Goal: Task Accomplishment & Management: Contribute content

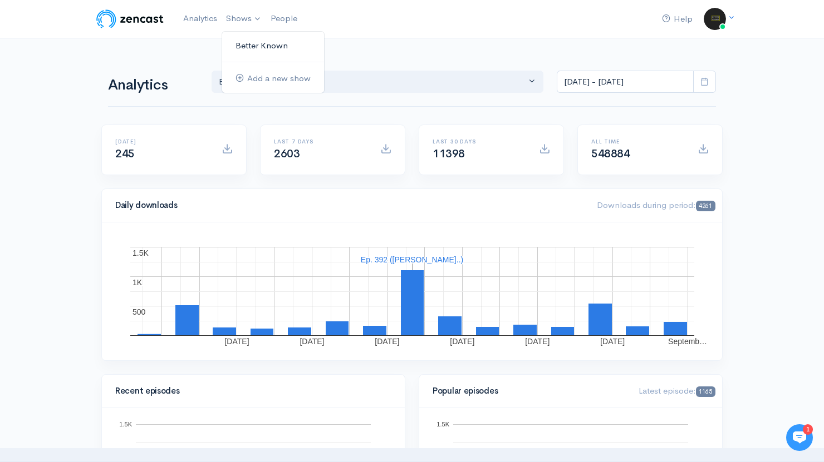
click at [253, 50] on link "Better Known" at bounding box center [273, 45] width 102 height 19
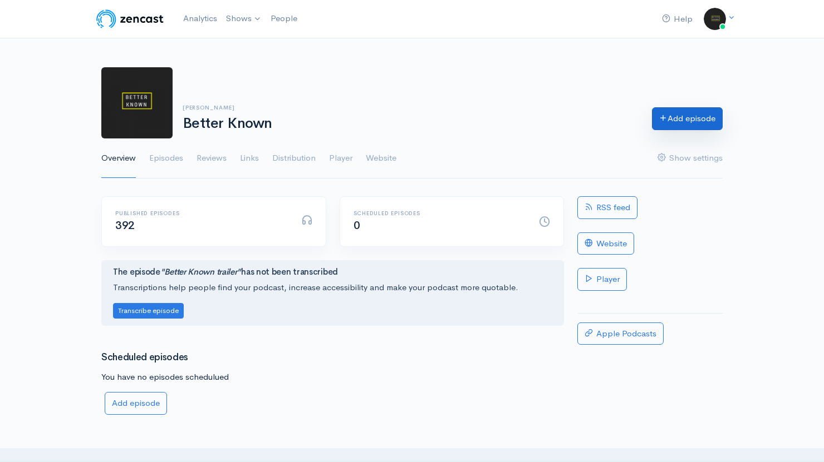
click at [706, 119] on link "Add episode" at bounding box center [687, 118] width 71 height 23
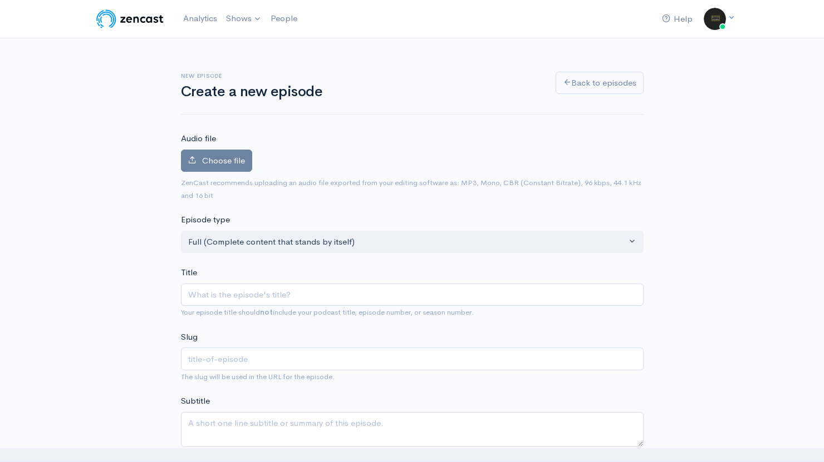
type input "A"
type input "a"
type input "Al"
type input "al"
type input "Ala"
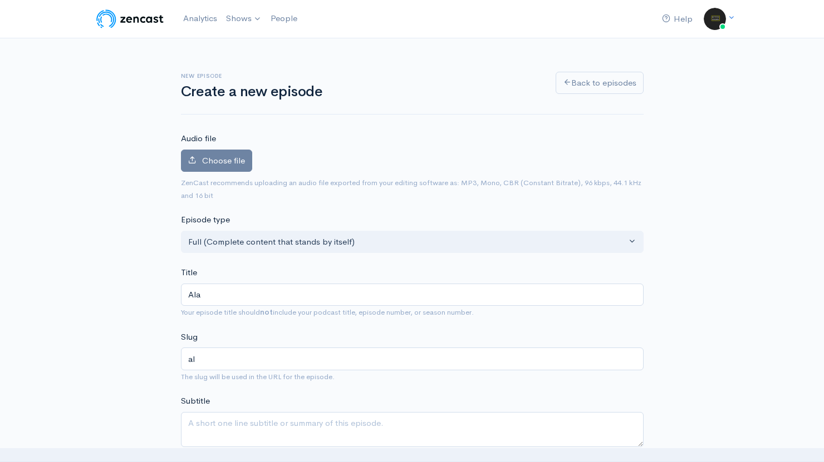
type input "ala"
type input "Alan"
type input "alan"
type input "Alan G"
type input "alan-g"
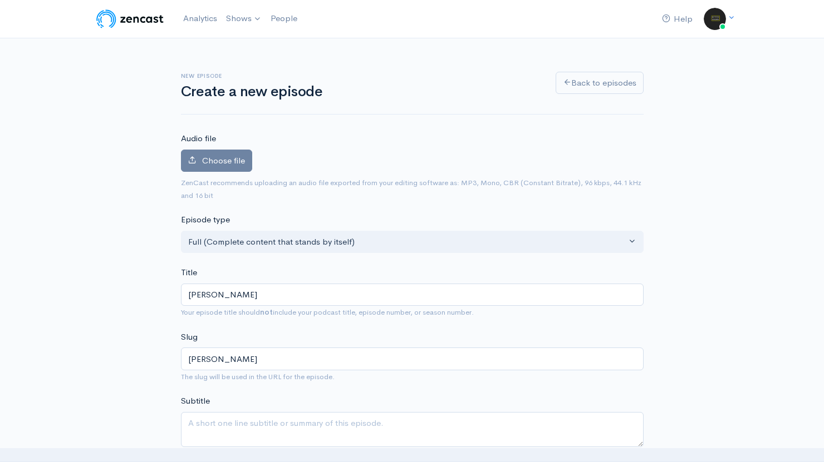
type input "Alan Gre"
type input "alan-gre"
type input "[PERSON_NAME]"
type input "alan-green"
type input "[PERSON_NAME]"
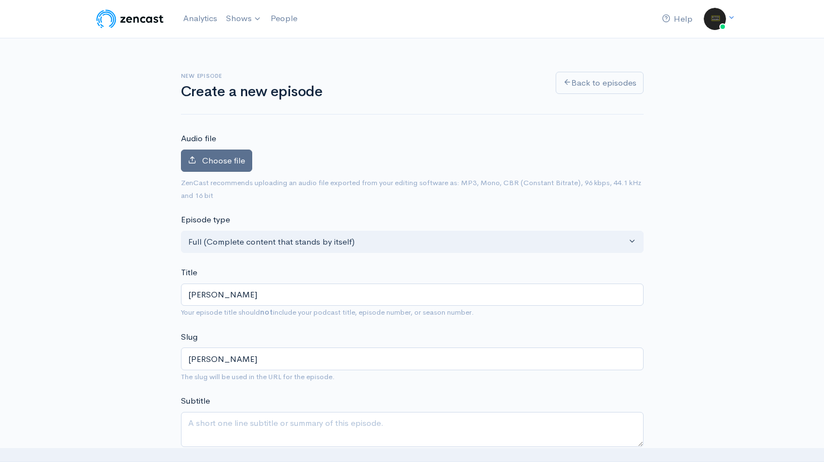
click at [229, 161] on span "Choose file" at bounding box center [223, 160] width 43 height 11
click at [0, 0] on input "Choose file" at bounding box center [0, 0] width 0 height 0
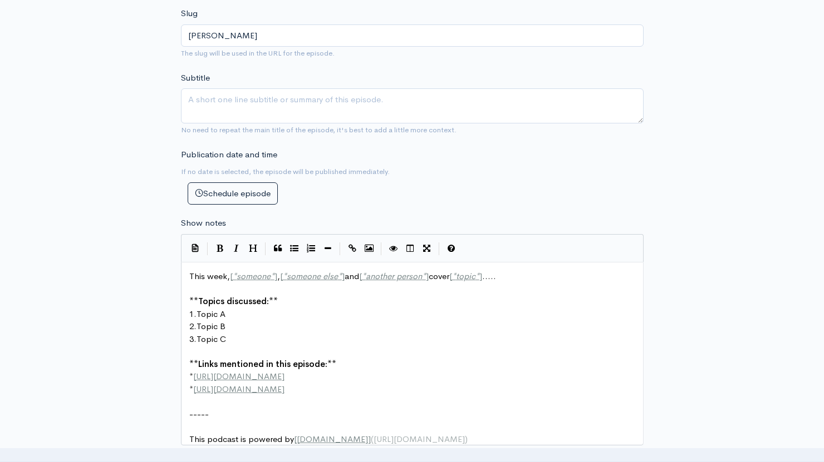
scroll to position [4, 0]
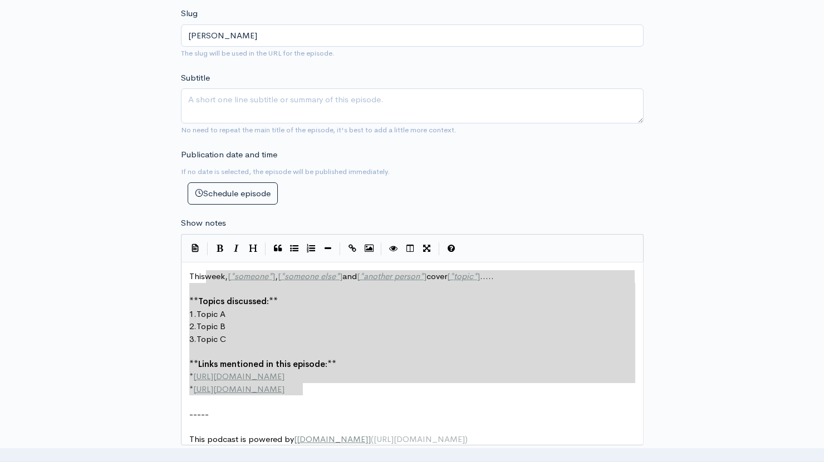
type textarea "This week, [*someone*], [*someone else*] and [*another person*] cover [*topic*]…"
drag, startPoint x: 330, startPoint y: 391, endPoint x: 176, endPoint y: 256, distance: 204.7
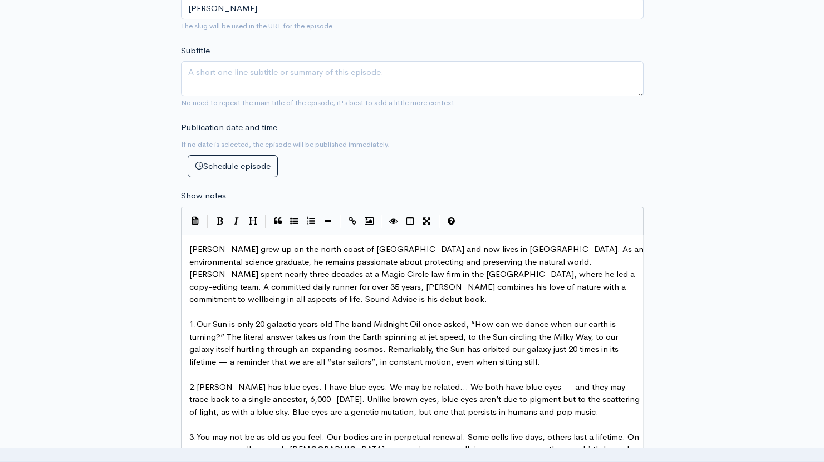
scroll to position [414, 0]
click at [225, 296] on pre "Alan Green grew up on the north coast of Cornwall and now lives in south London…" at bounding box center [416, 274] width 459 height 63
paste textarea "."
type textarea ", available at ."
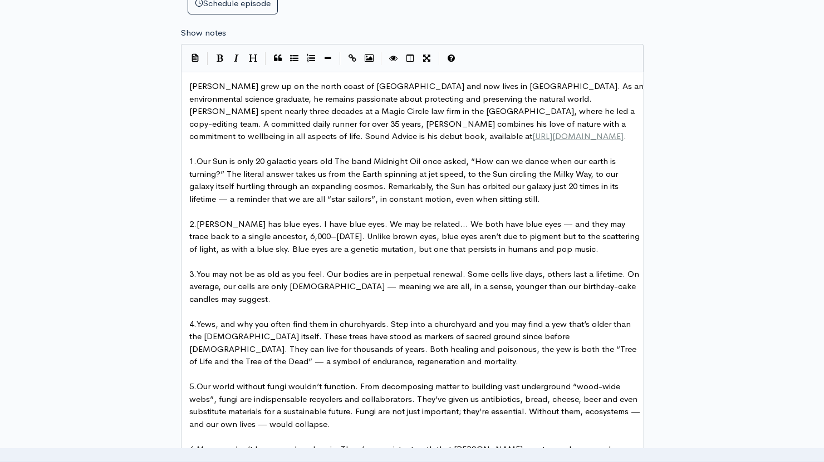
scroll to position [577, 0]
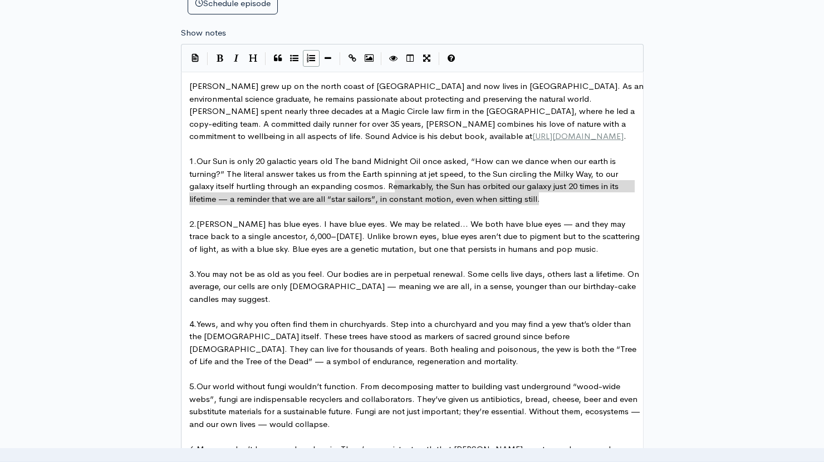
type textarea "Remarkably, the Sun has orbited our galaxy just 20 times in its lifetime — a re…"
drag, startPoint x: 544, startPoint y: 198, endPoint x: 384, endPoint y: 179, distance: 160.8
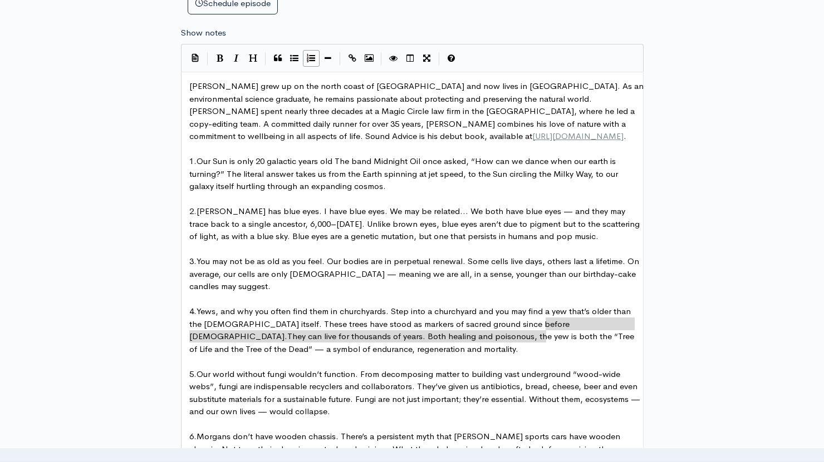
type textarea "They can live for thousands of years. Both healing and poisonous, the yew is bo…"
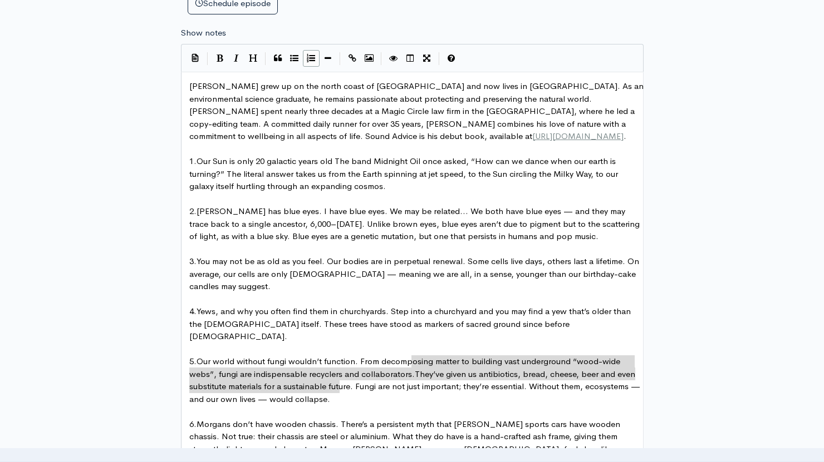
type textarea "They’ve given us antibiotics, bread, cheese, beer and even substitute materials…"
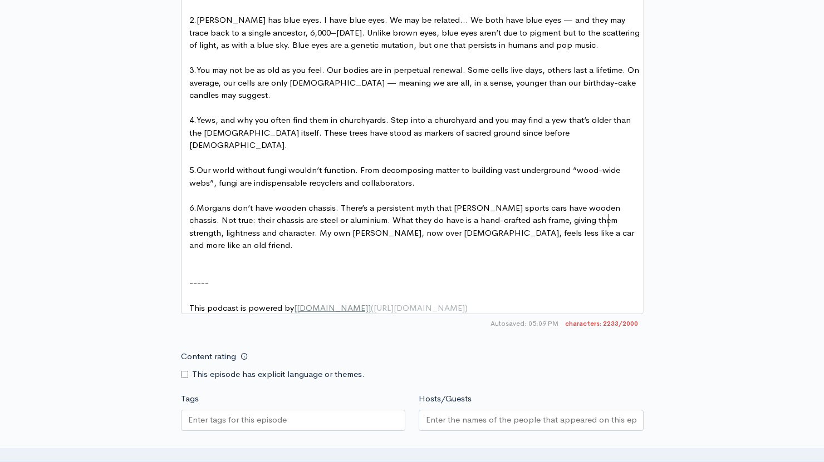
scroll to position [768, 0]
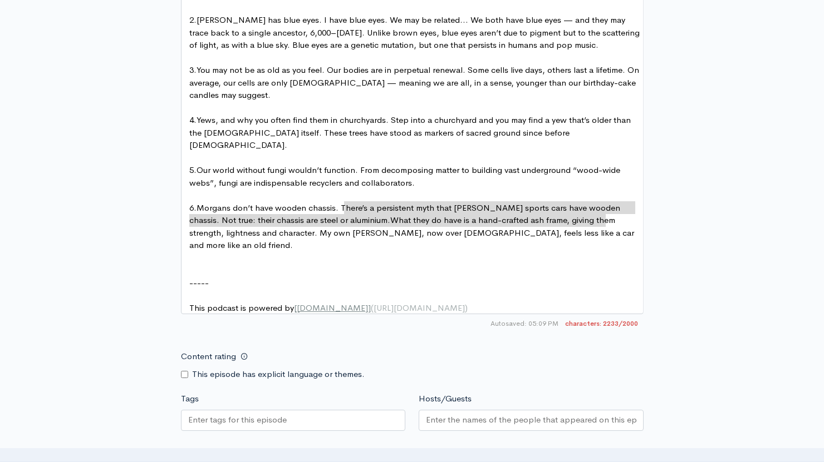
type textarea "What they do have is a hand-crafted ash frame, giving them strength, lightness …"
drag, startPoint x: 345, startPoint y: 210, endPoint x: 612, endPoint y: 215, distance: 266.6
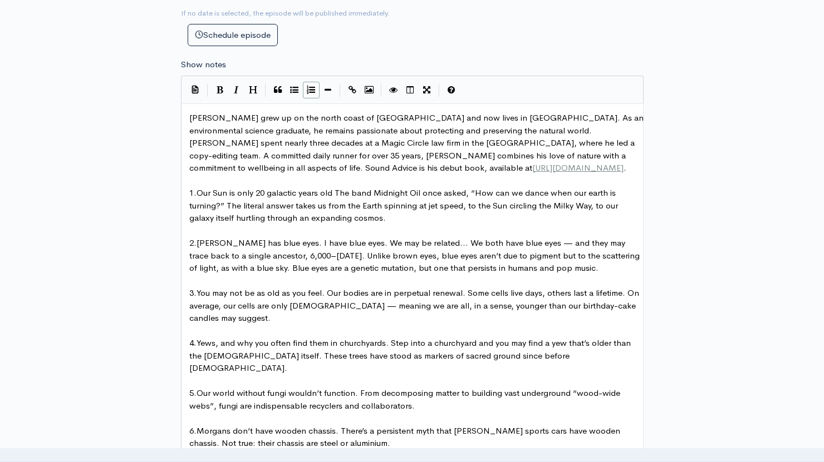
scroll to position [550, 0]
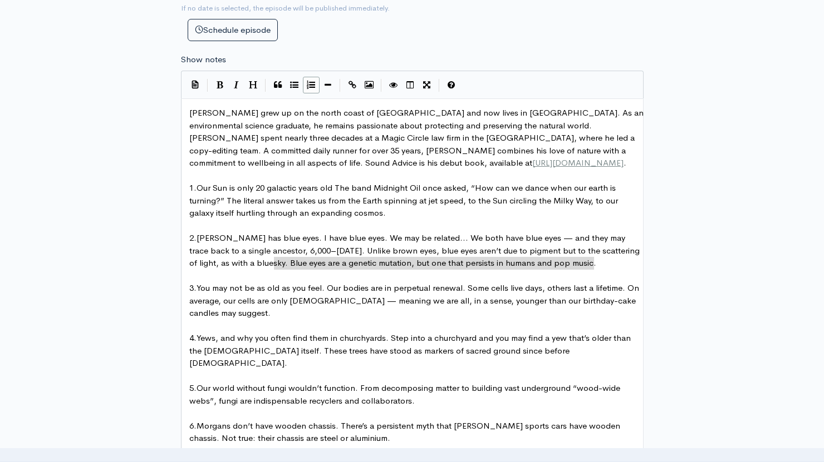
type textarea "Blue eyes are a genetic mutation, but one that persists in humans and pop music."
drag, startPoint x: 602, startPoint y: 258, endPoint x: 292, endPoint y: 261, distance: 309.4
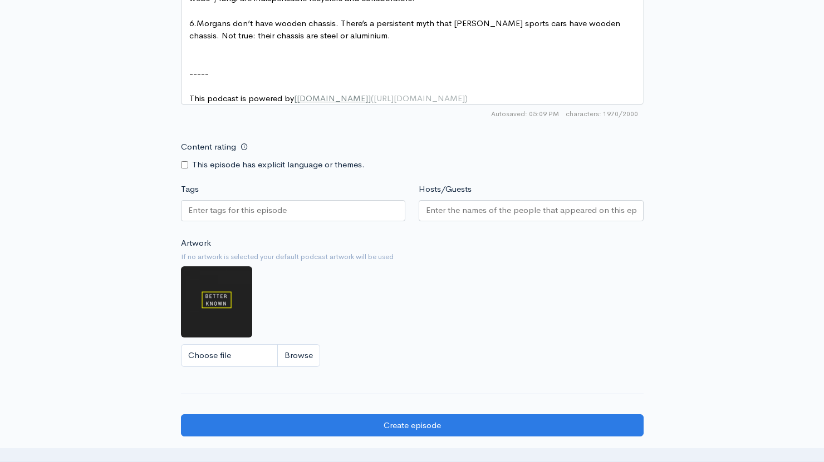
scroll to position [1026, 0]
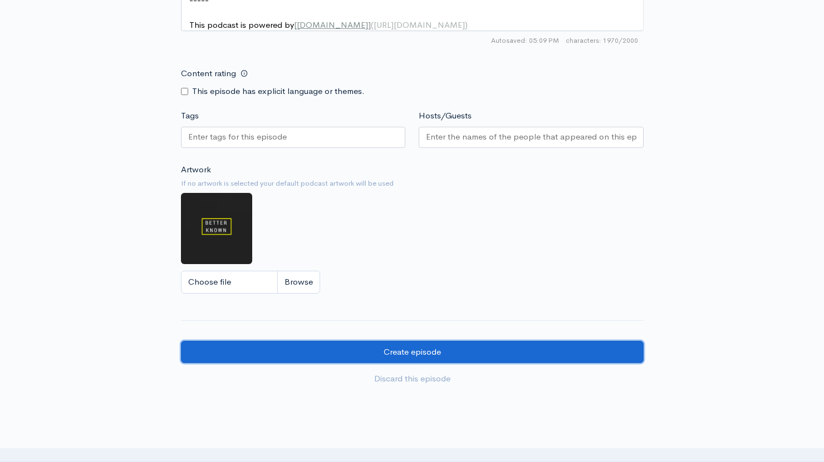
click at [439, 344] on input "Create episode" at bounding box center [412, 352] width 462 height 23
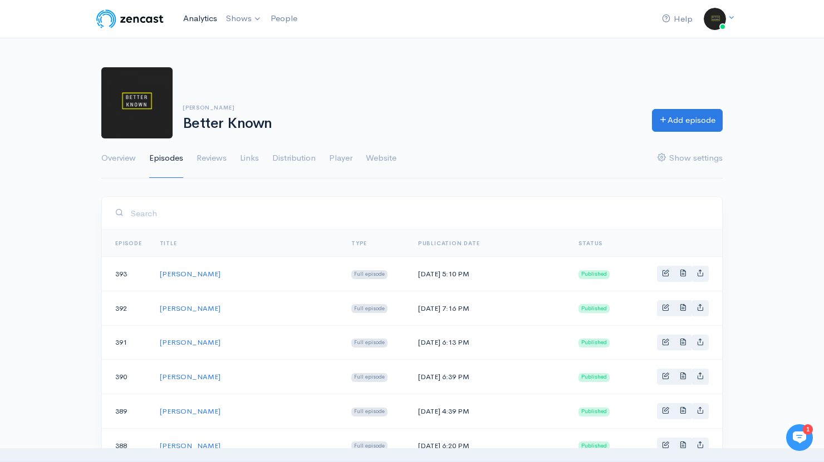
click at [191, 27] on link "Analytics" at bounding box center [200, 19] width 43 height 24
